Goal: Transaction & Acquisition: Download file/media

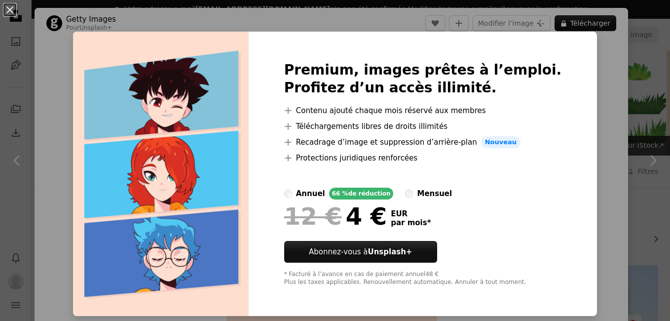
click at [404, 17] on div "An X shape Premium, images prêtes à l’emploi. Profitez d’un accès illimité. A p…" at bounding box center [335, 160] width 670 height 321
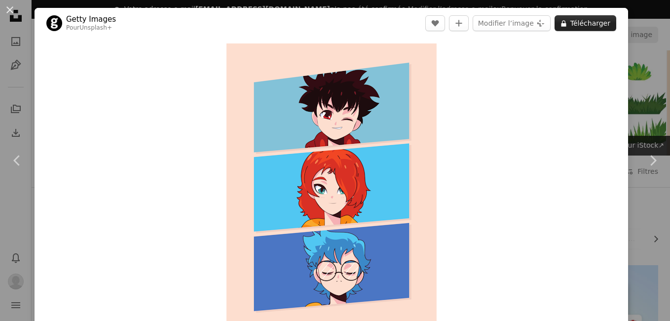
click at [596, 20] on button "A lock Télécharger" at bounding box center [585, 23] width 62 height 16
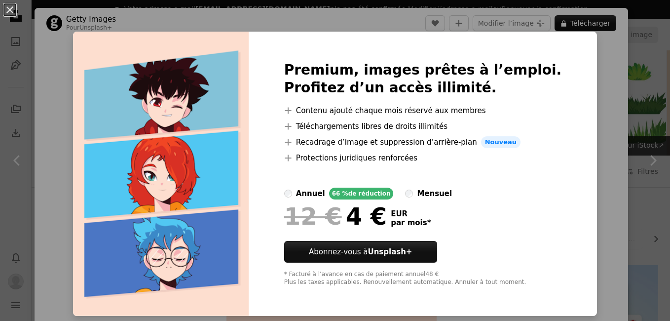
click at [388, 13] on div "An X shape Premium, images prêtes à l’emploi. Profitez d’un accès illimité. A p…" at bounding box center [335, 160] width 670 height 321
click at [388, 13] on header "Getty Images Pour Unsplash+ A heart A plus sign Modifier l’image Plus sign for …" at bounding box center [331, 23] width 593 height 31
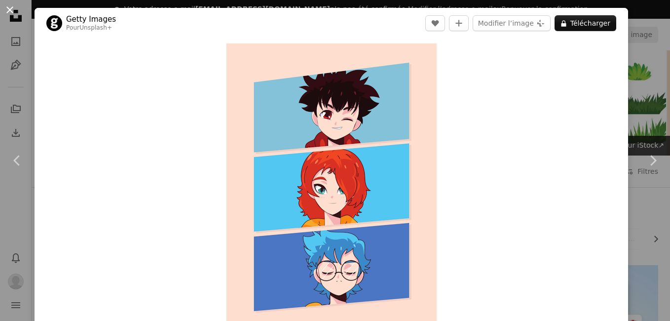
click at [9, 6] on button "An X shape" at bounding box center [10, 10] width 12 height 12
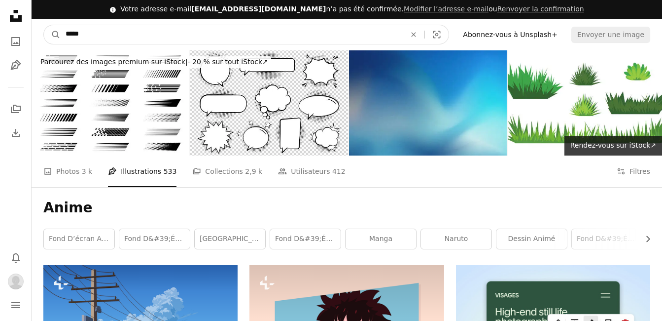
click at [111, 29] on input "*****" at bounding box center [232, 34] width 342 height 19
type input "**********"
click at [44, 25] on button "A magnifying glass" at bounding box center [52, 34] width 17 height 19
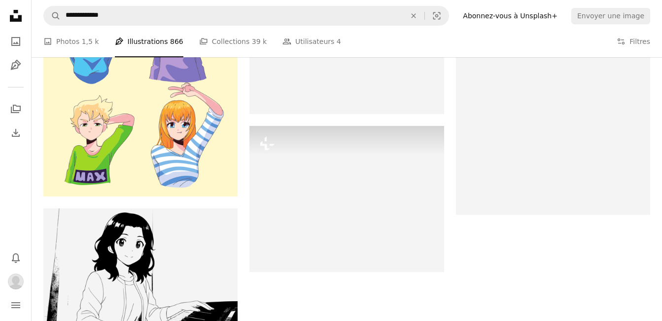
scroll to position [1401, 0]
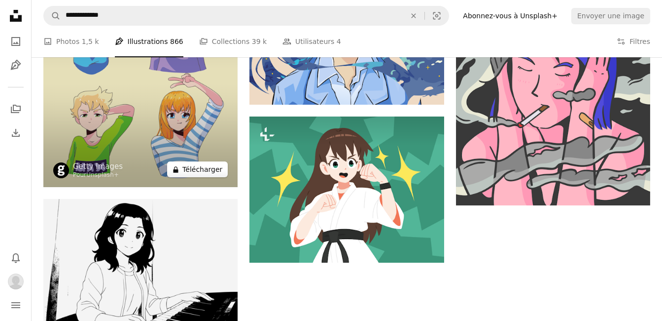
click at [206, 172] on button "A lock Télécharger" at bounding box center [197, 169] width 61 height 16
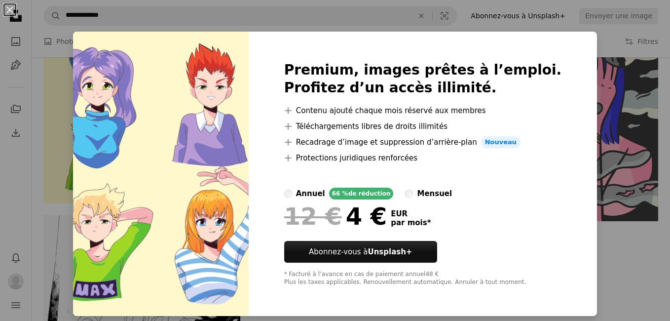
click at [549, 24] on div "An X shape Premium, images prêtes à l’emploi. Profitez d’un accès illimité. A p…" at bounding box center [335, 160] width 670 height 321
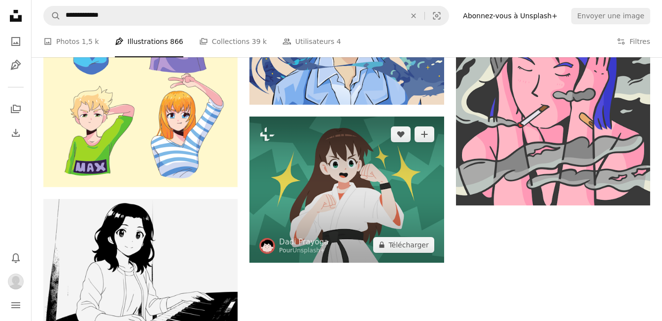
click at [343, 180] on img at bounding box center [347, 189] width 194 height 146
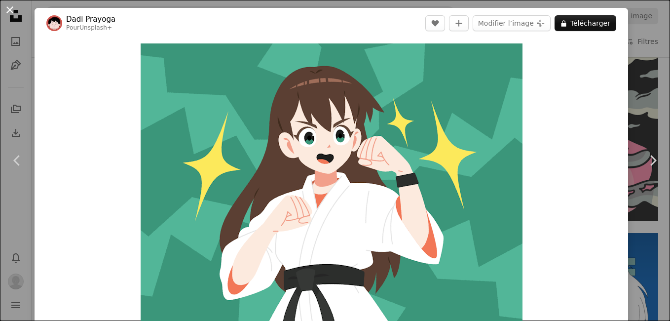
click at [15, 11] on button "An X shape" at bounding box center [10, 10] width 12 height 12
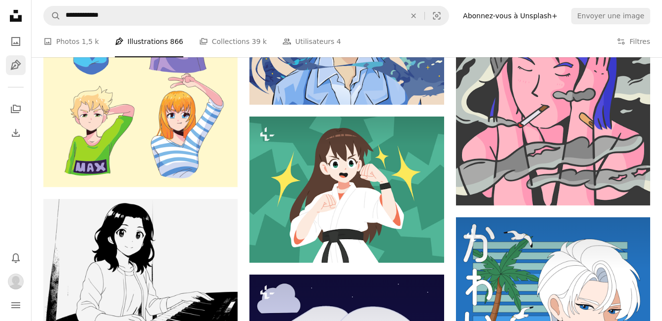
click at [17, 64] on icon "Illustrations" at bounding box center [15, 65] width 10 height 10
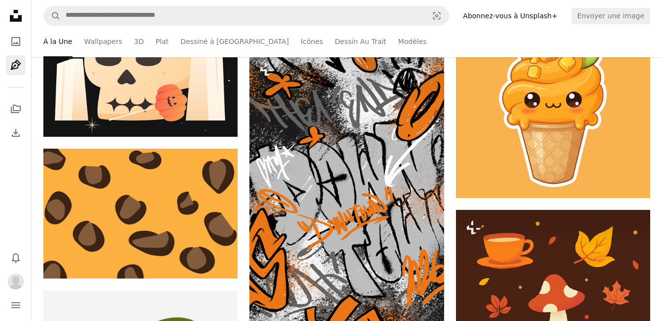
scroll to position [448, 0]
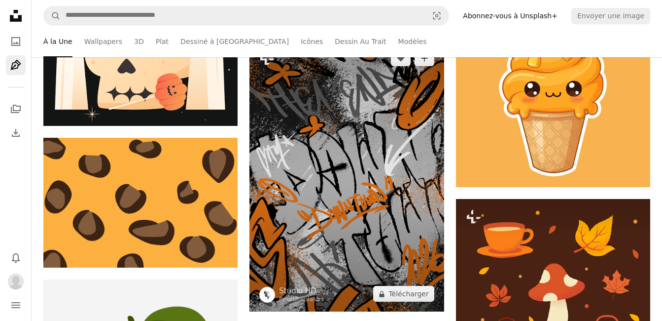
click at [432, 185] on img at bounding box center [347, 175] width 194 height 271
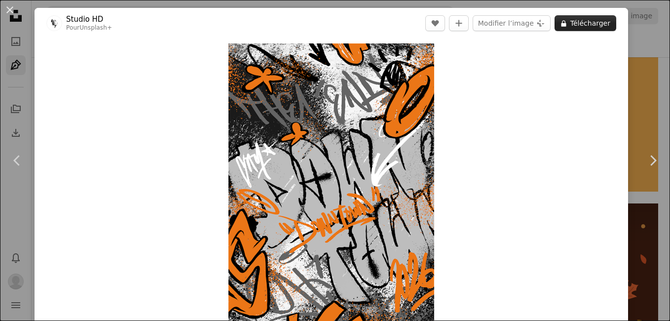
click at [596, 17] on button "A lock Télécharger" at bounding box center [585, 23] width 62 height 16
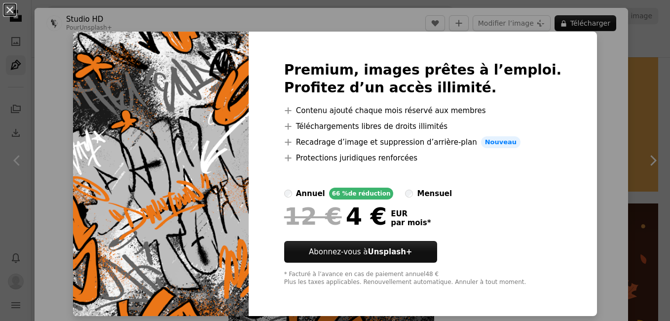
click at [396, 7] on div "An X shape Premium, images prêtes à l’emploi. Profitez d’un accès illimité. A p…" at bounding box center [335, 160] width 670 height 321
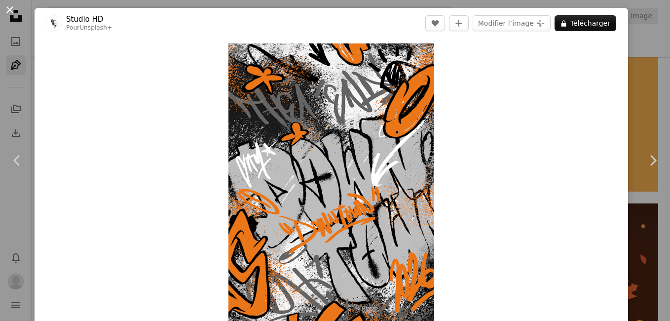
click at [7, 4] on button "An X shape" at bounding box center [10, 10] width 12 height 12
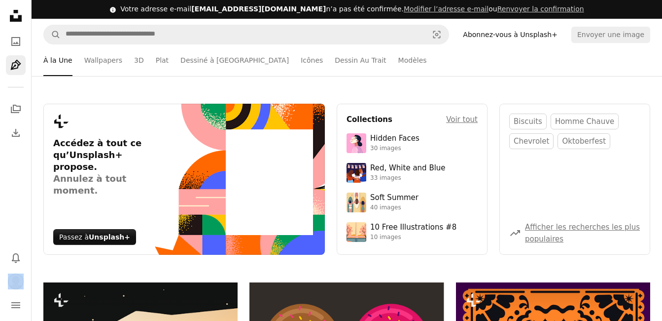
drag, startPoint x: 7, startPoint y: 4, endPoint x: 126, endPoint y: -34, distance: 125.2
click at [10, 133] on icon "Download" at bounding box center [16, 133] width 12 height 12
click at [10, 102] on link "A stack of folders" at bounding box center [16, 109] width 20 height 20
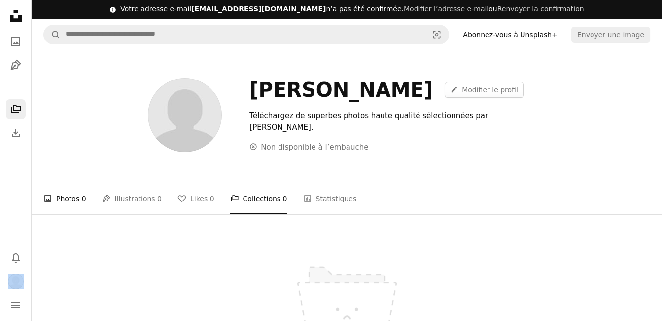
click at [71, 189] on link "A photo Photos 0" at bounding box center [64, 198] width 43 height 32
click at [72, 190] on li "A photo Photos 0" at bounding box center [64, 198] width 43 height 32
click at [455, 84] on link "A pencil Modifier le profil" at bounding box center [484, 90] width 79 height 16
